Goal: Navigation & Orientation: Find specific page/section

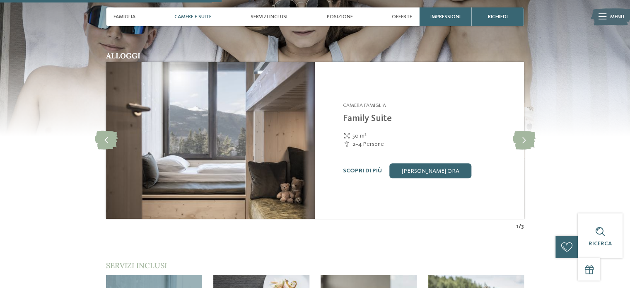
scroll to position [911, 0]
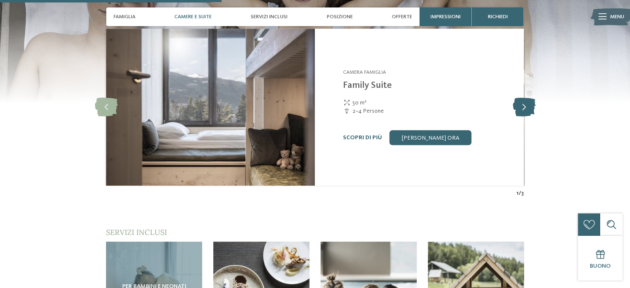
click at [531, 101] on icon at bounding box center [523, 107] width 23 height 19
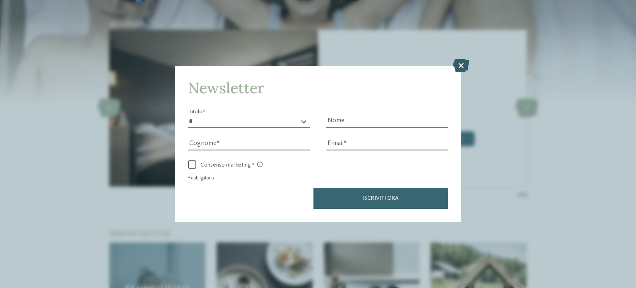
click at [463, 69] on icon at bounding box center [461, 65] width 16 height 13
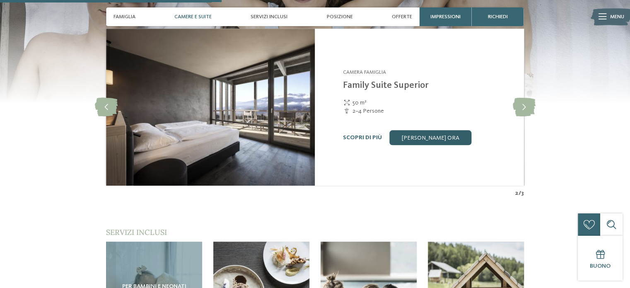
click at [433, 130] on link "Richiedi ora" at bounding box center [430, 137] width 82 height 15
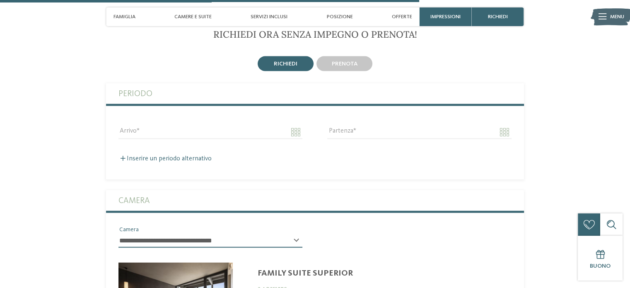
scroll to position [1839, 0]
click at [185, 14] on span "Camere e Suite" at bounding box center [192, 17] width 37 height 6
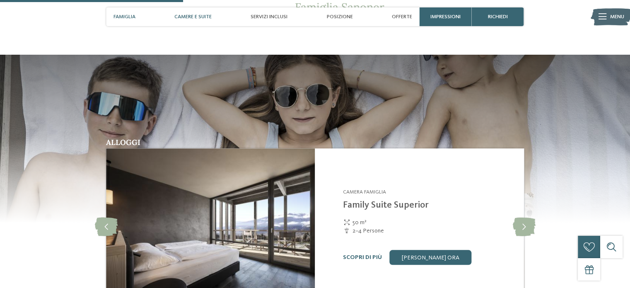
scroll to position [791, 0]
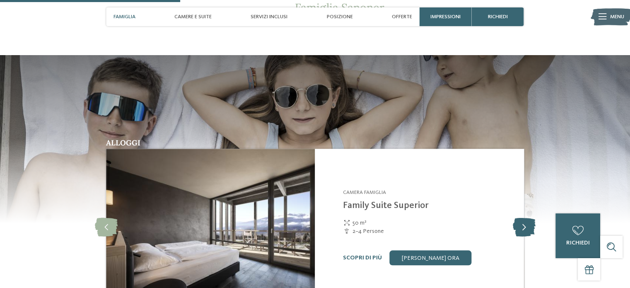
click at [529, 218] on icon at bounding box center [523, 227] width 23 height 19
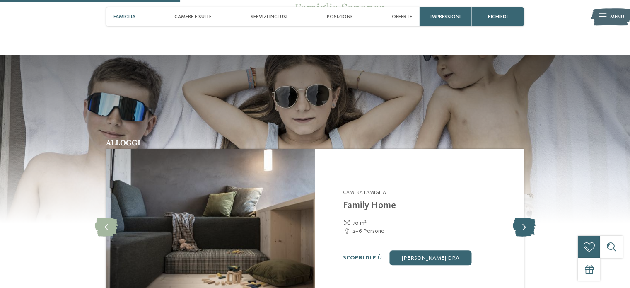
click at [529, 218] on icon at bounding box center [523, 227] width 23 height 19
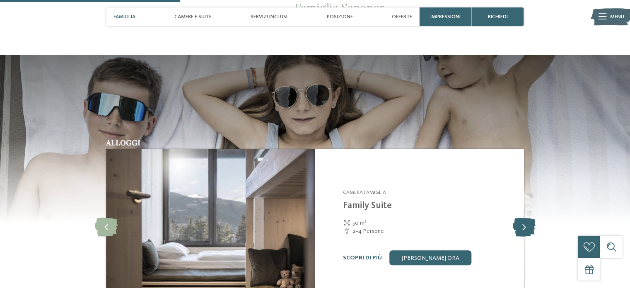
click at [529, 218] on icon at bounding box center [523, 227] width 23 height 19
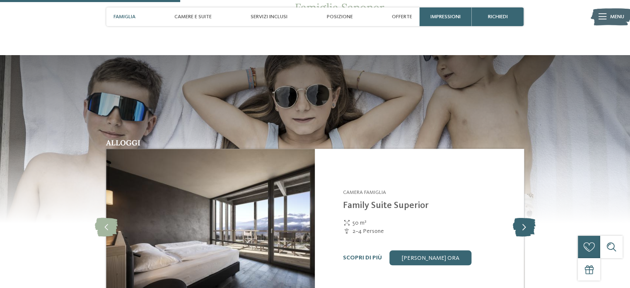
click at [529, 218] on icon at bounding box center [523, 227] width 23 height 19
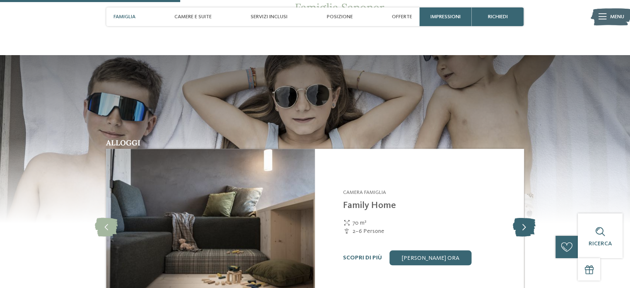
click at [529, 218] on icon at bounding box center [523, 227] width 23 height 19
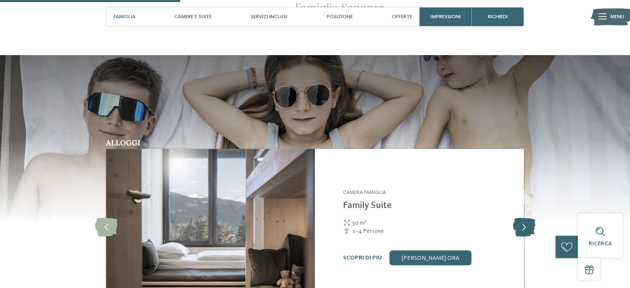
click at [529, 218] on icon at bounding box center [523, 227] width 23 height 19
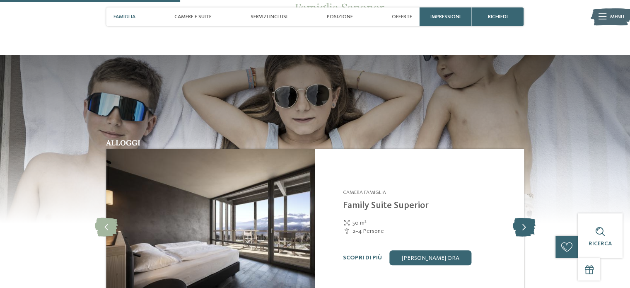
click at [529, 218] on icon at bounding box center [523, 227] width 23 height 19
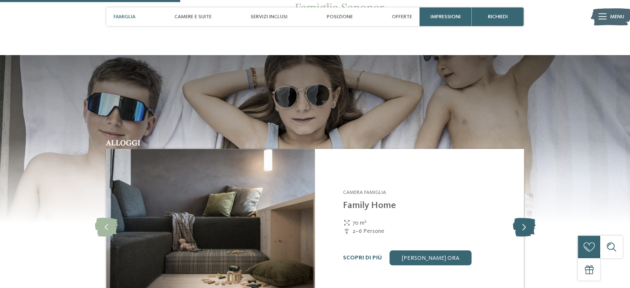
click at [529, 218] on icon at bounding box center [523, 227] width 23 height 19
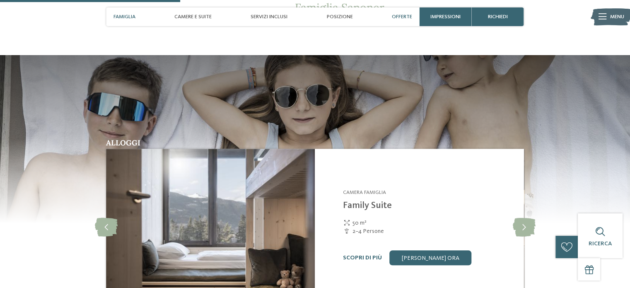
click at [411, 14] on span "Offerte" at bounding box center [402, 17] width 20 height 6
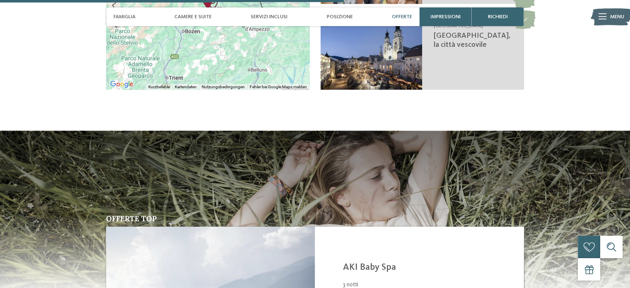
scroll to position [1519, 0]
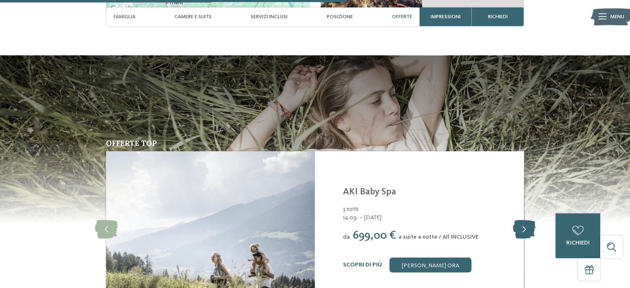
click at [516, 222] on icon at bounding box center [523, 229] width 23 height 19
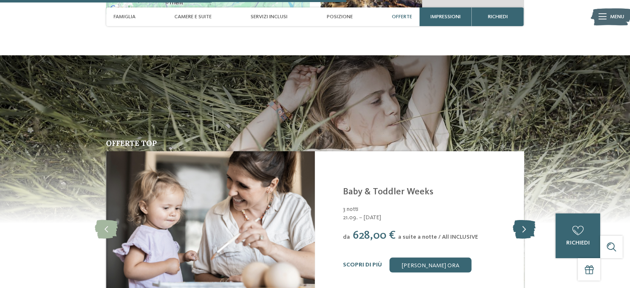
click at [516, 222] on icon at bounding box center [523, 229] width 23 height 19
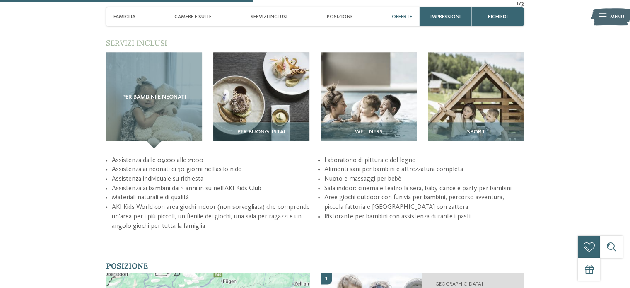
scroll to position [1055, 0]
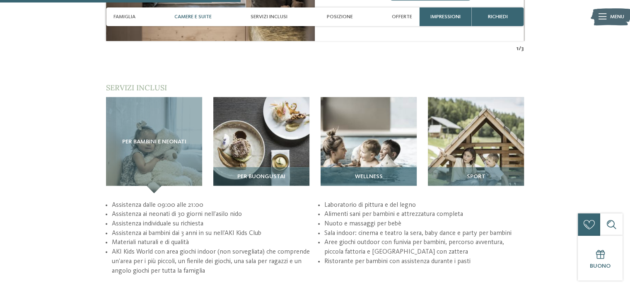
click at [365, 174] on span "Wellness" at bounding box center [369, 177] width 28 height 7
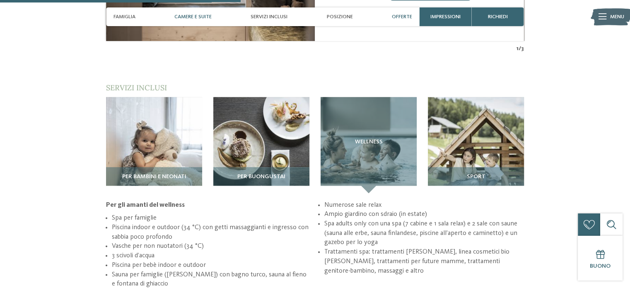
click at [405, 19] on span "Offerte" at bounding box center [402, 17] width 20 height 6
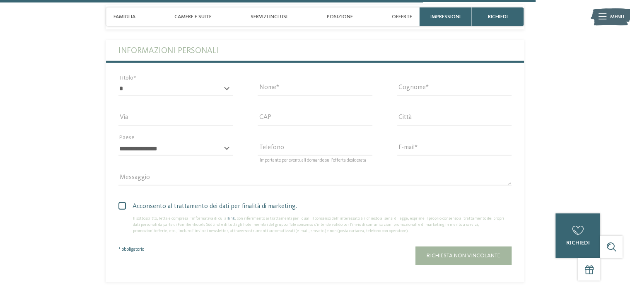
scroll to position [2372, 0]
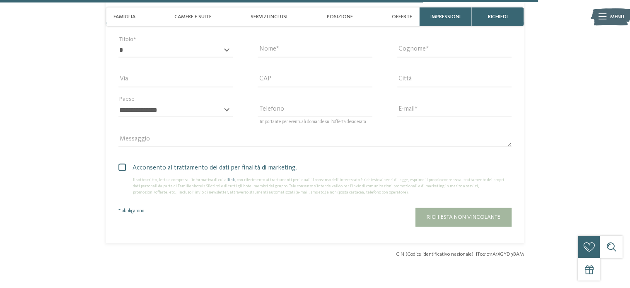
click at [606, 17] on icon at bounding box center [603, 17] width 8 height 6
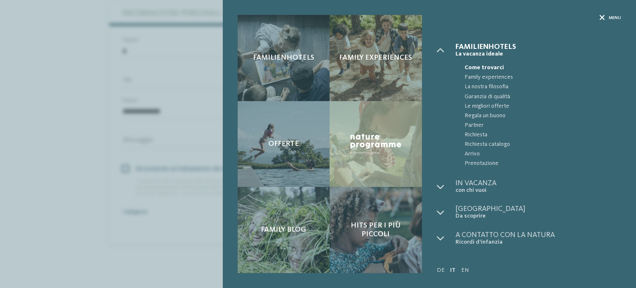
click at [606, 17] on div "Menu" at bounding box center [611, 18] width 22 height 6
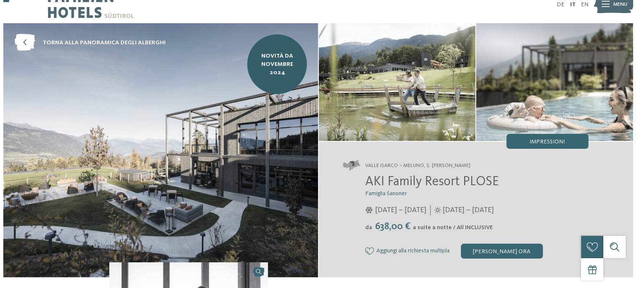
scroll to position [0, 0]
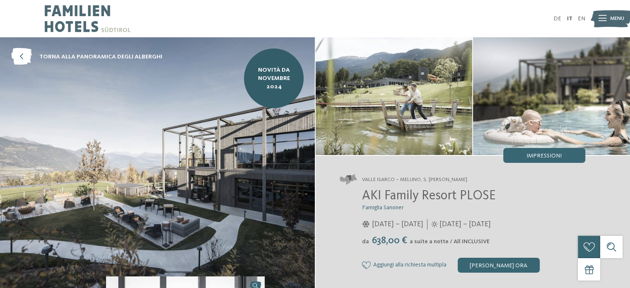
click at [605, 14] on div at bounding box center [603, 19] width 8 height 19
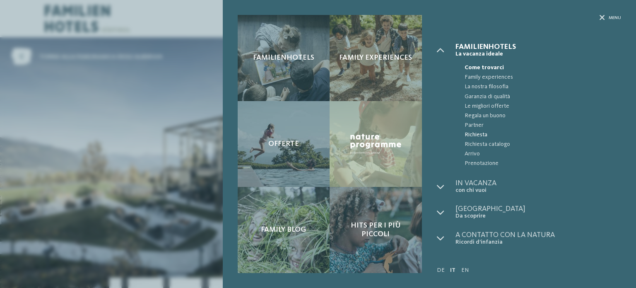
click at [475, 135] on span "Richiesta" at bounding box center [543, 135] width 157 height 10
click at [606, 18] on div "Menu" at bounding box center [611, 18] width 22 height 6
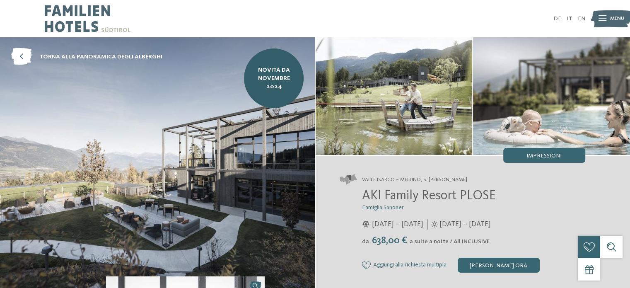
click at [595, 16] on img at bounding box center [611, 18] width 41 height 21
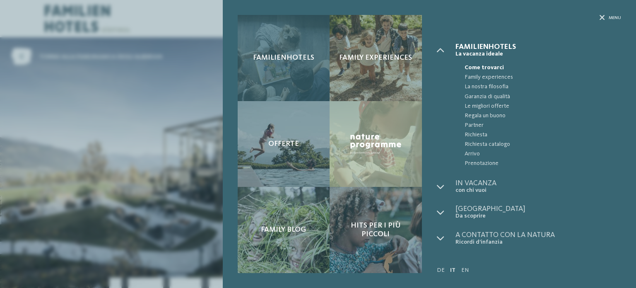
click at [273, 41] on div "Familienhotels" at bounding box center [284, 58] width 92 height 86
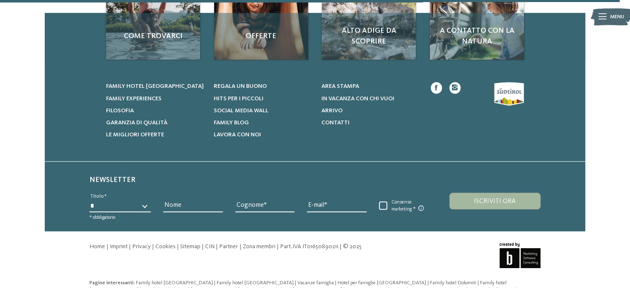
scroll to position [759, 0]
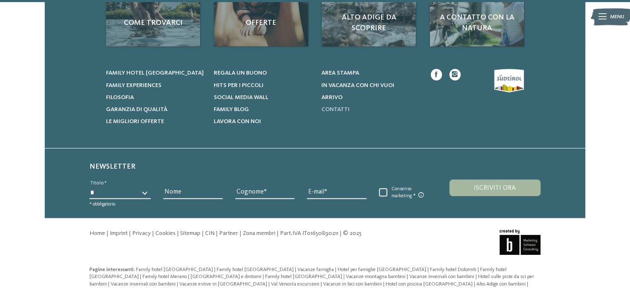
click at [343, 106] on span "Contatti" at bounding box center [335, 109] width 28 height 6
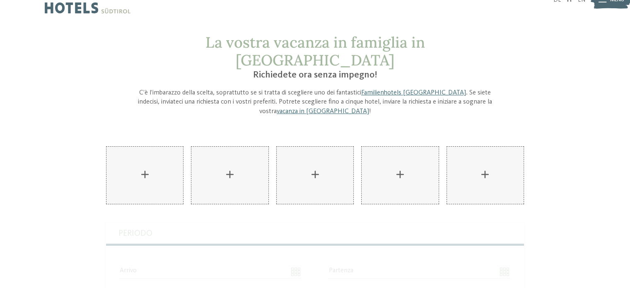
scroll to position [0, 0]
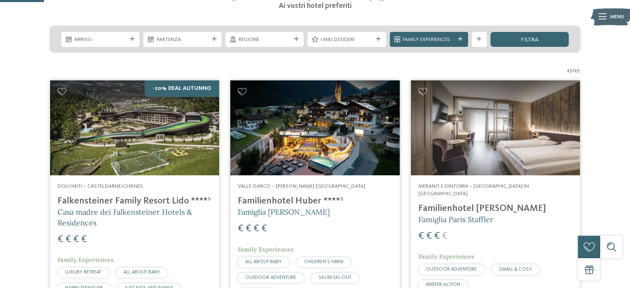
scroll to position [182, 0]
